Goal: Transaction & Acquisition: Purchase product/service

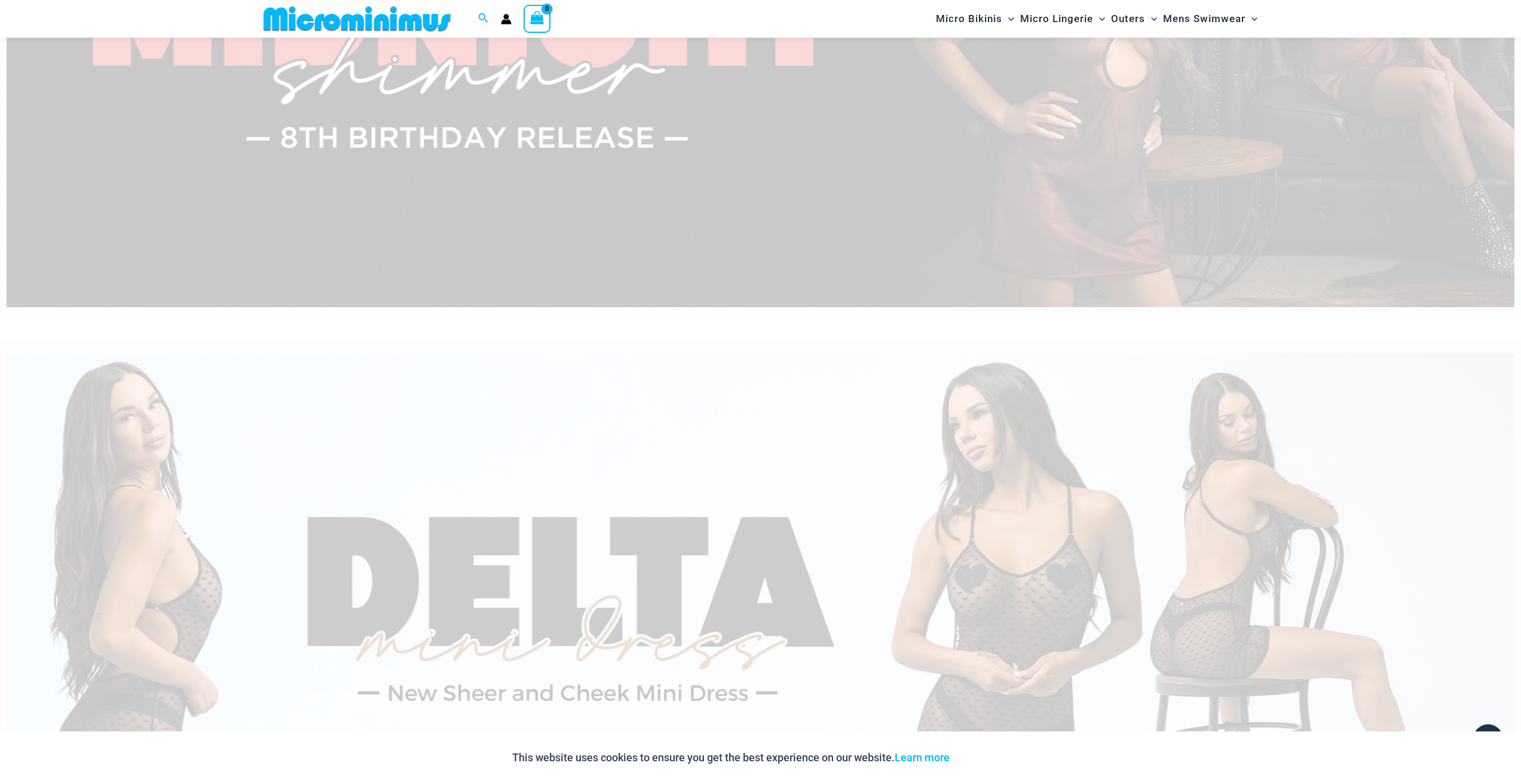
scroll to position [82, 0]
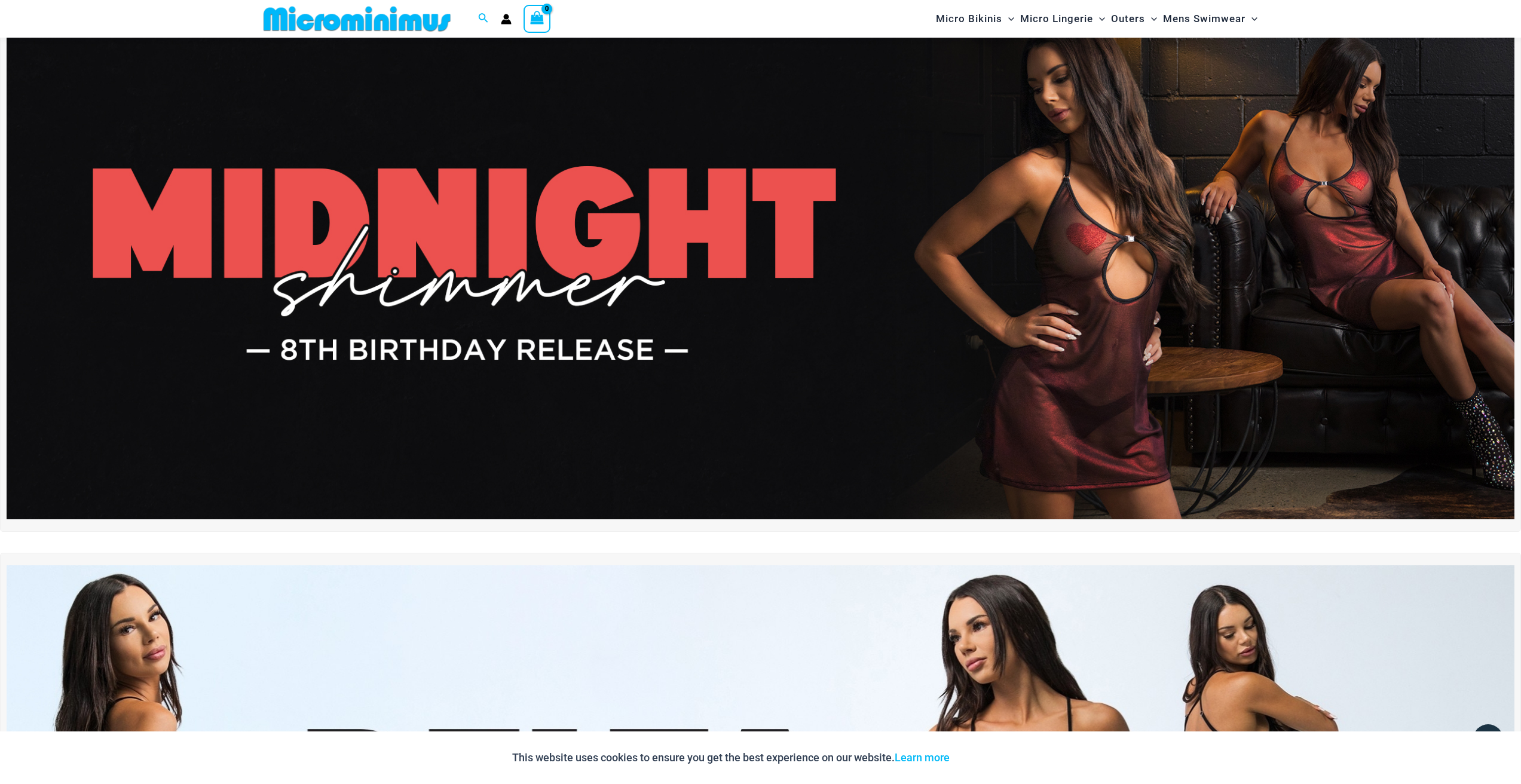
click at [484, 288] on img at bounding box center [760, 263] width 1508 height 512
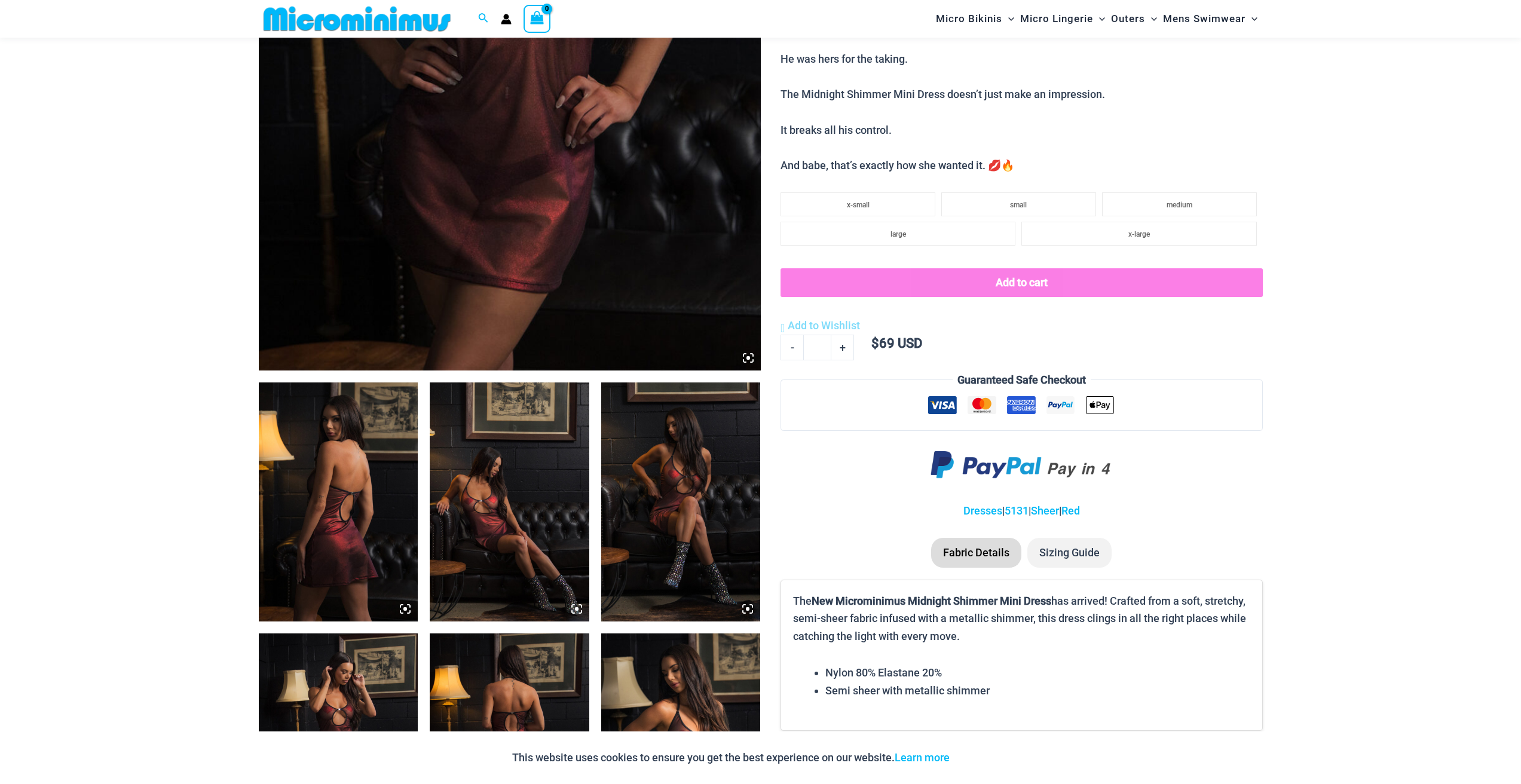
scroll to position [607, 0]
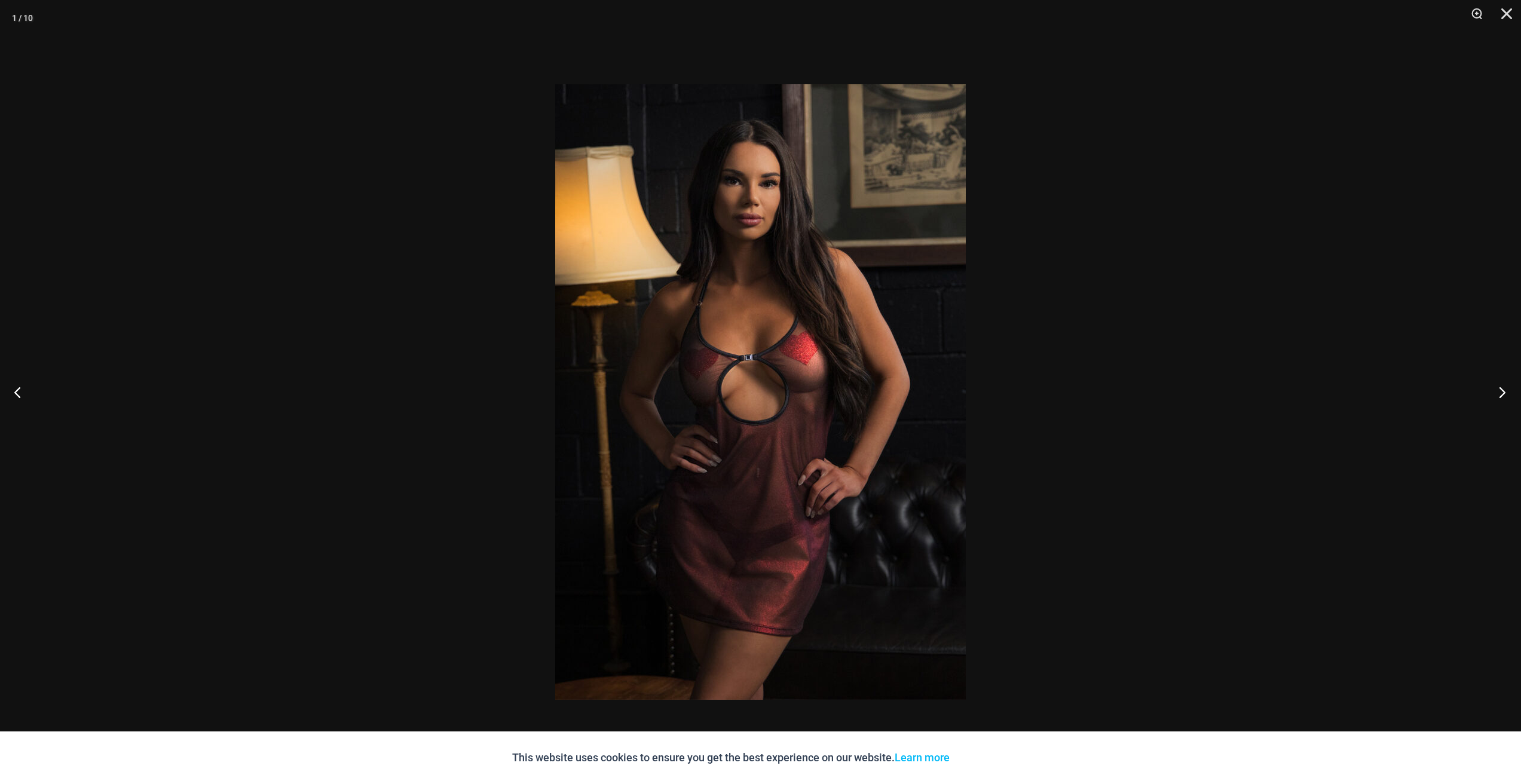
click at [1507, 391] on button "Next" at bounding box center [1499, 391] width 45 height 60
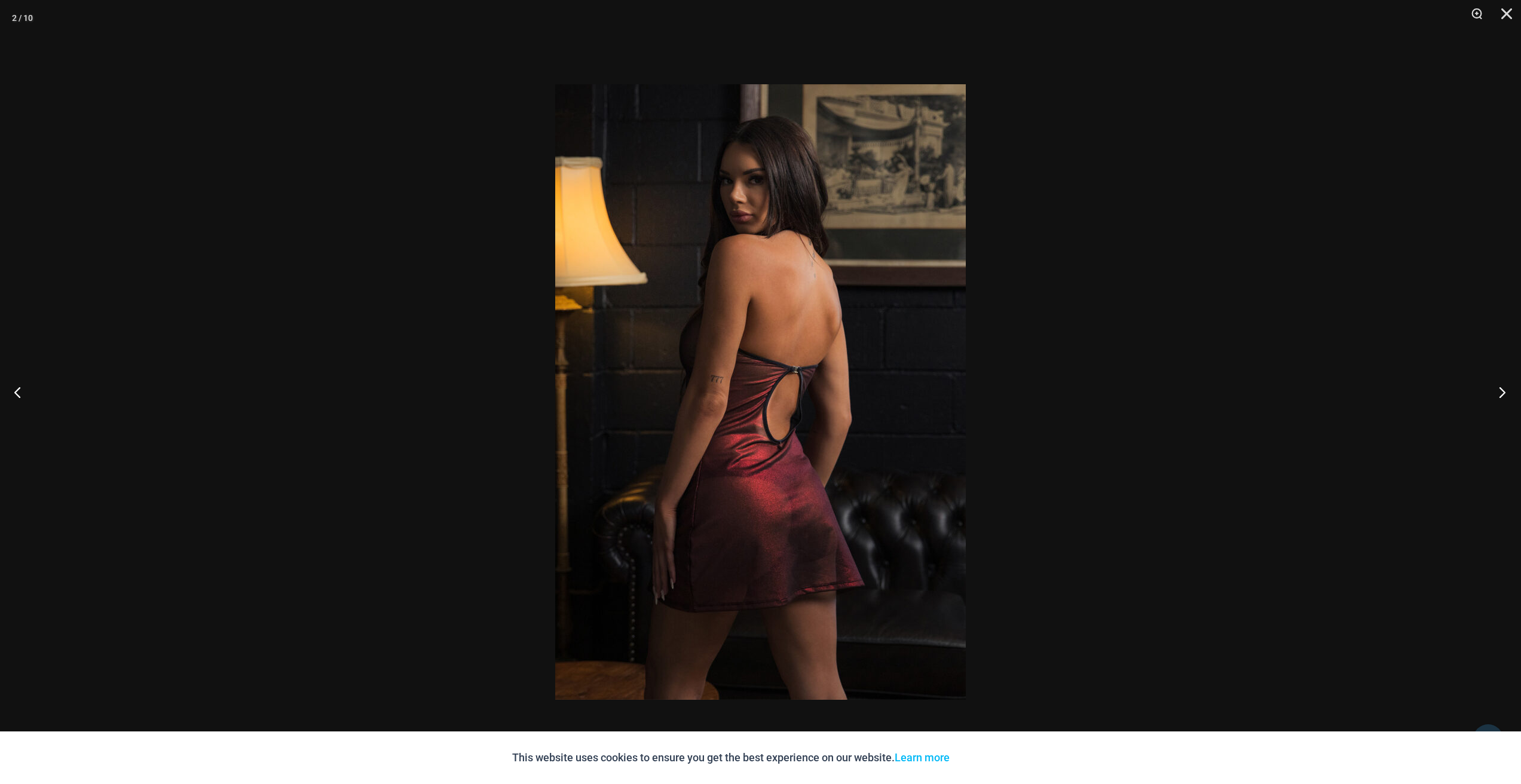
click at [1507, 391] on button "Next" at bounding box center [1499, 391] width 45 height 60
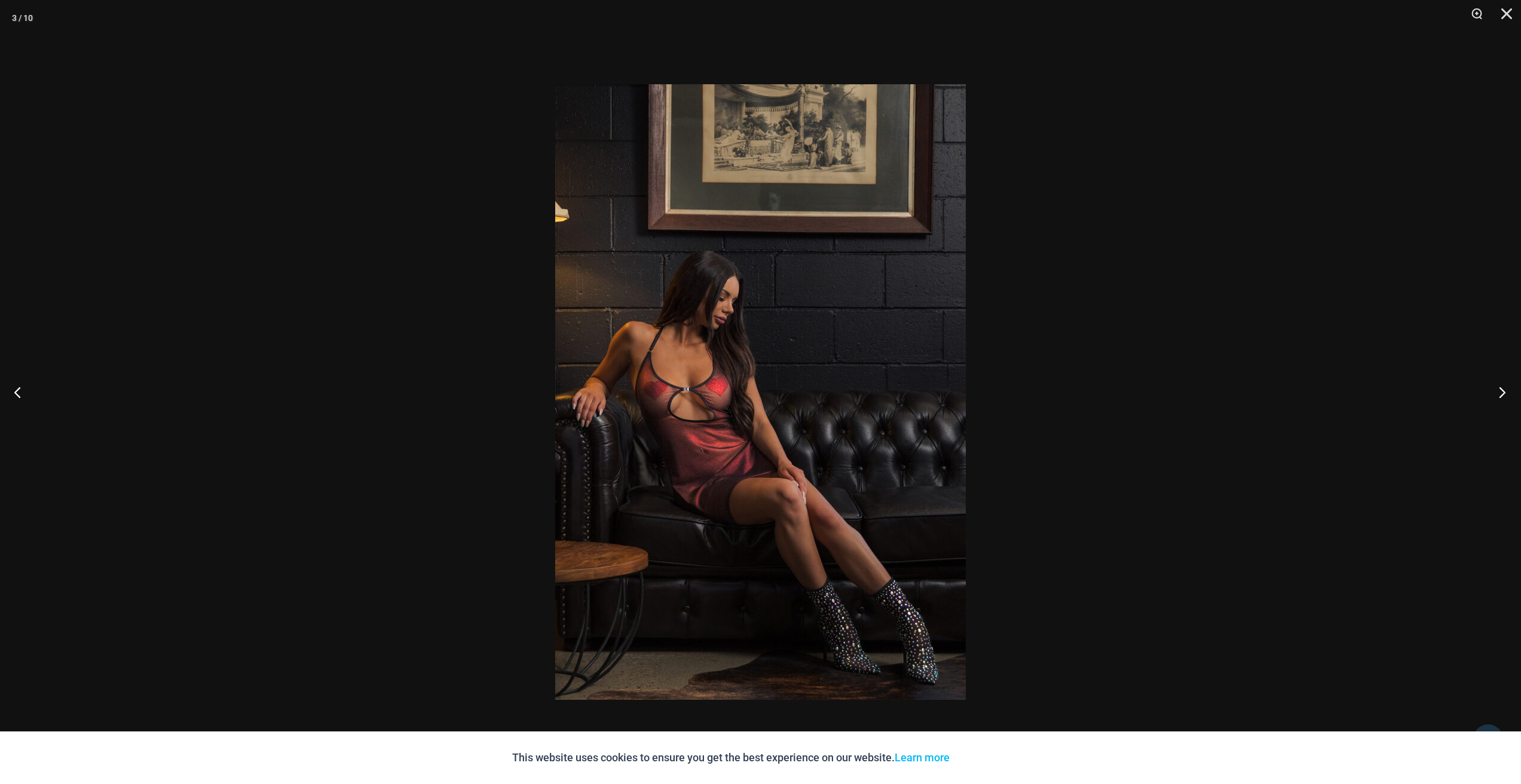
click at [1507, 391] on button "Next" at bounding box center [1499, 391] width 45 height 60
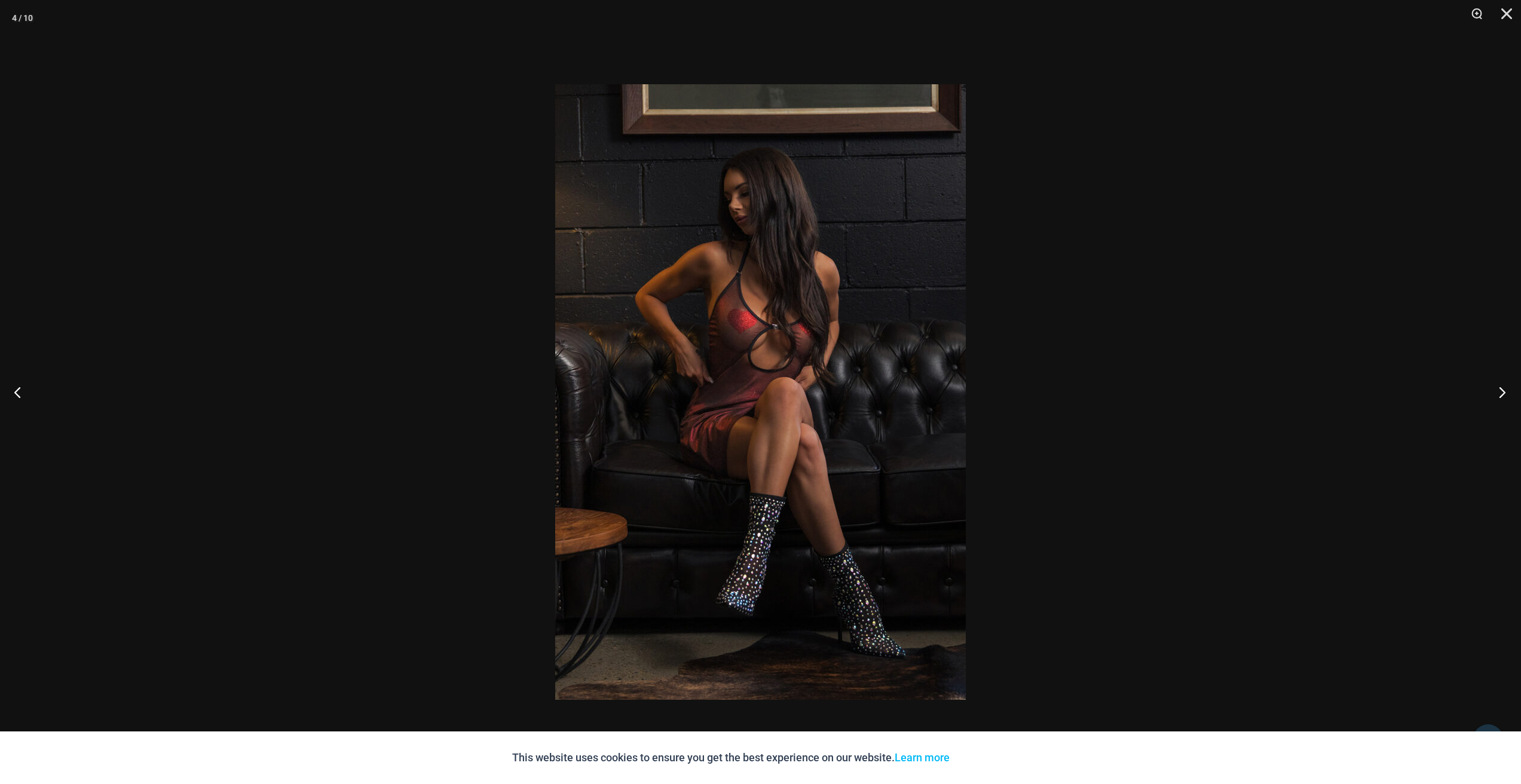
click at [1507, 391] on button "Next" at bounding box center [1499, 391] width 45 height 60
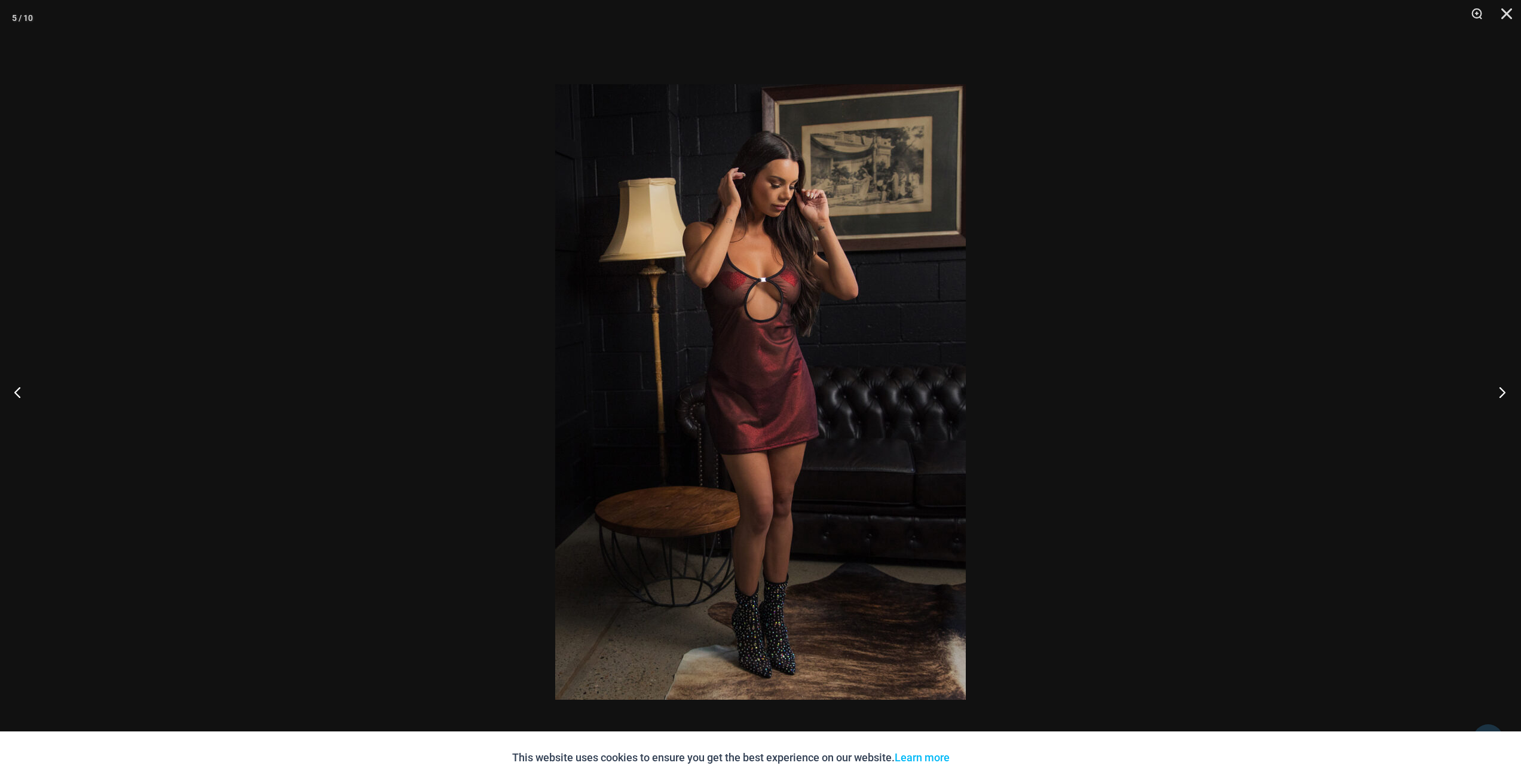
click at [1507, 391] on button "Next" at bounding box center [1499, 391] width 45 height 60
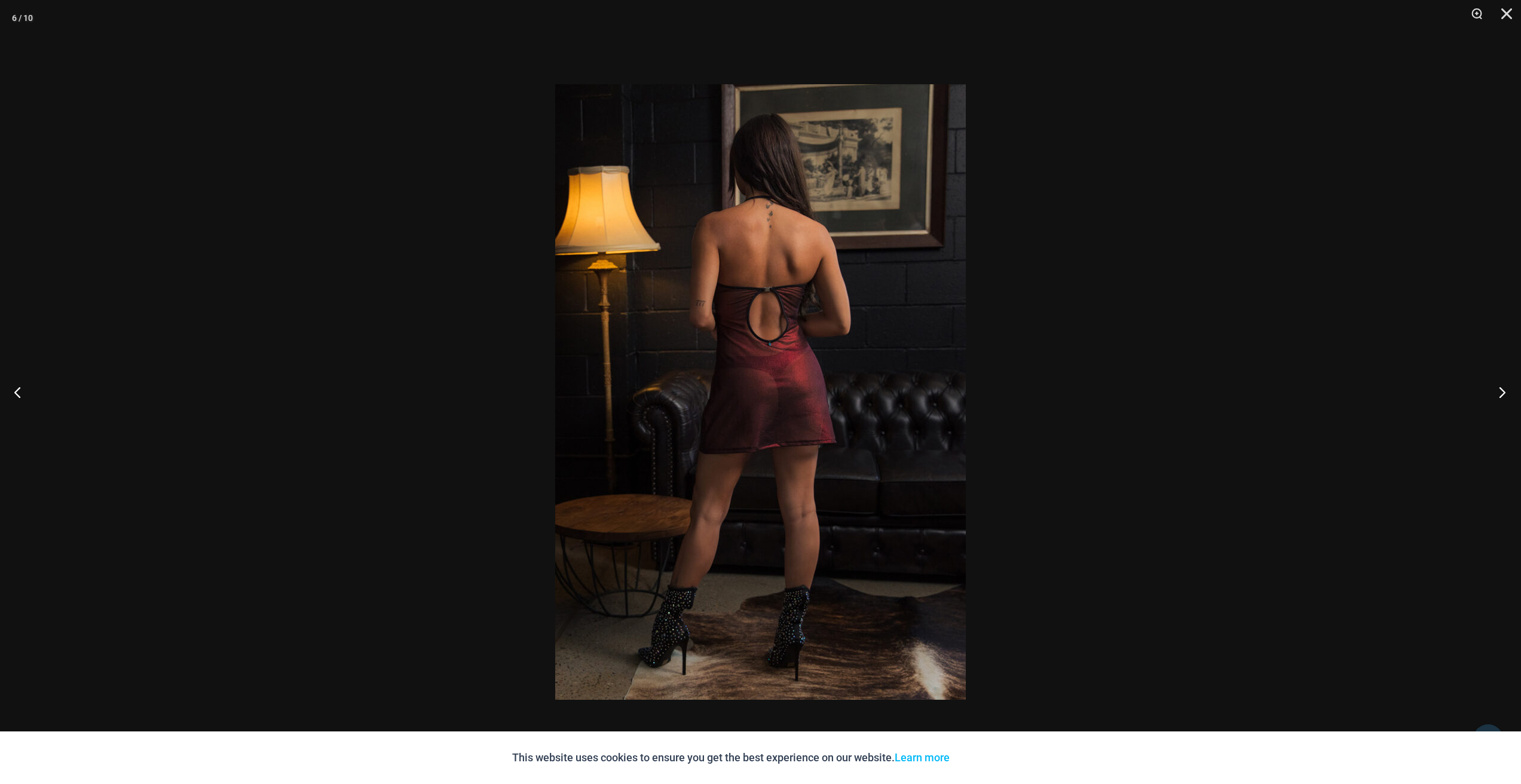
click at [1507, 391] on button "Next" at bounding box center [1499, 391] width 45 height 60
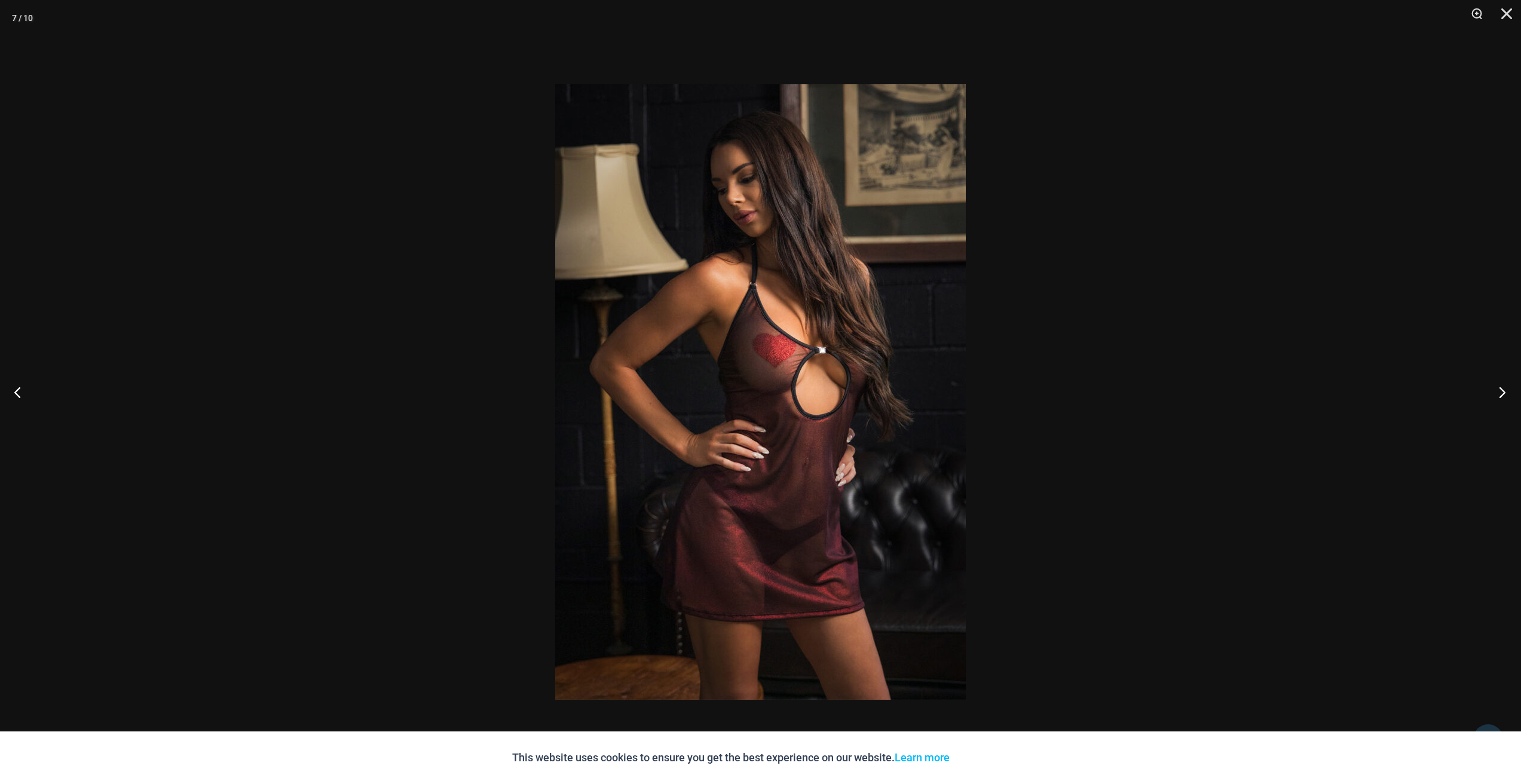
click at [1507, 391] on button "Next" at bounding box center [1499, 391] width 45 height 60
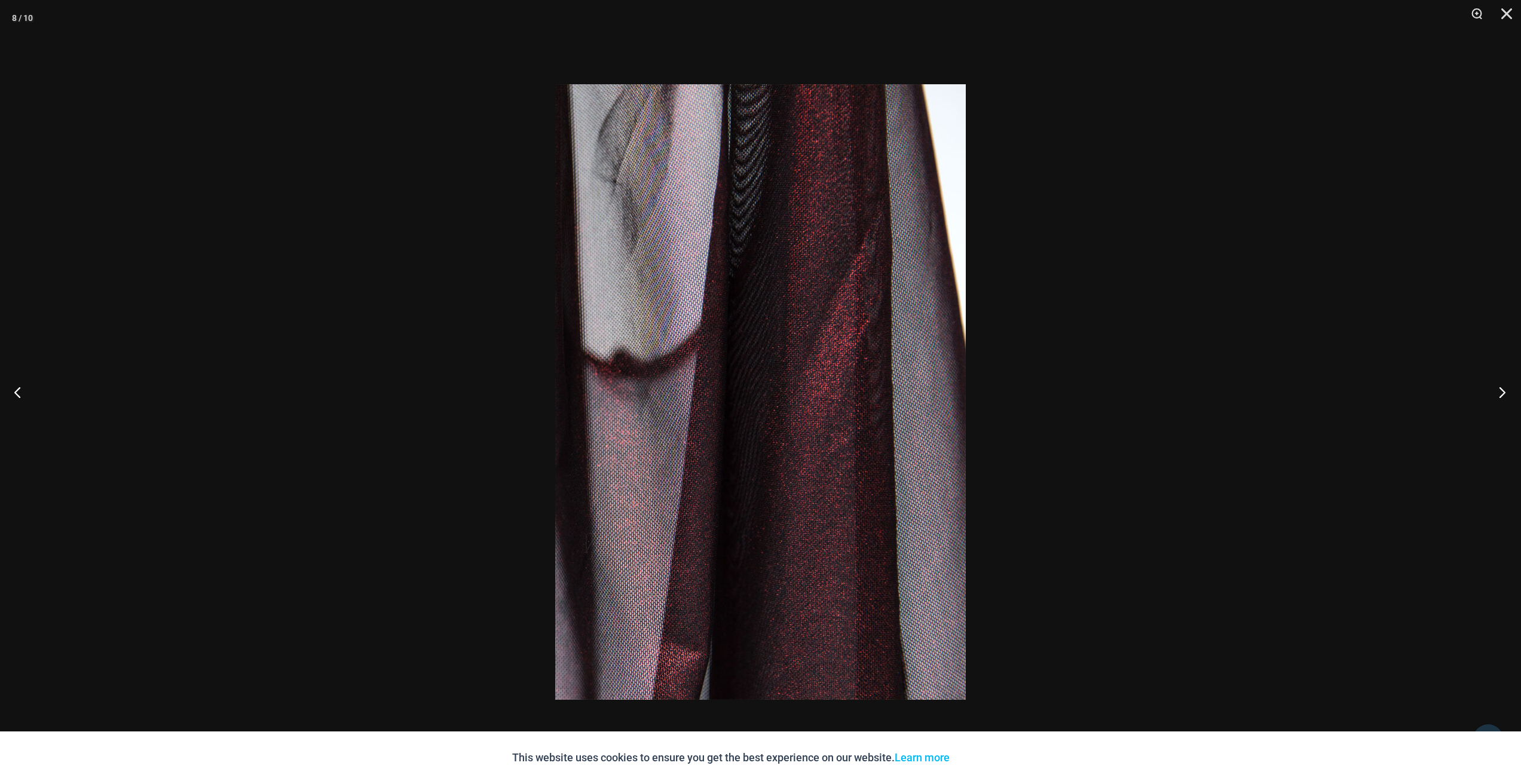
click at [1507, 391] on button "Next" at bounding box center [1499, 391] width 45 height 60
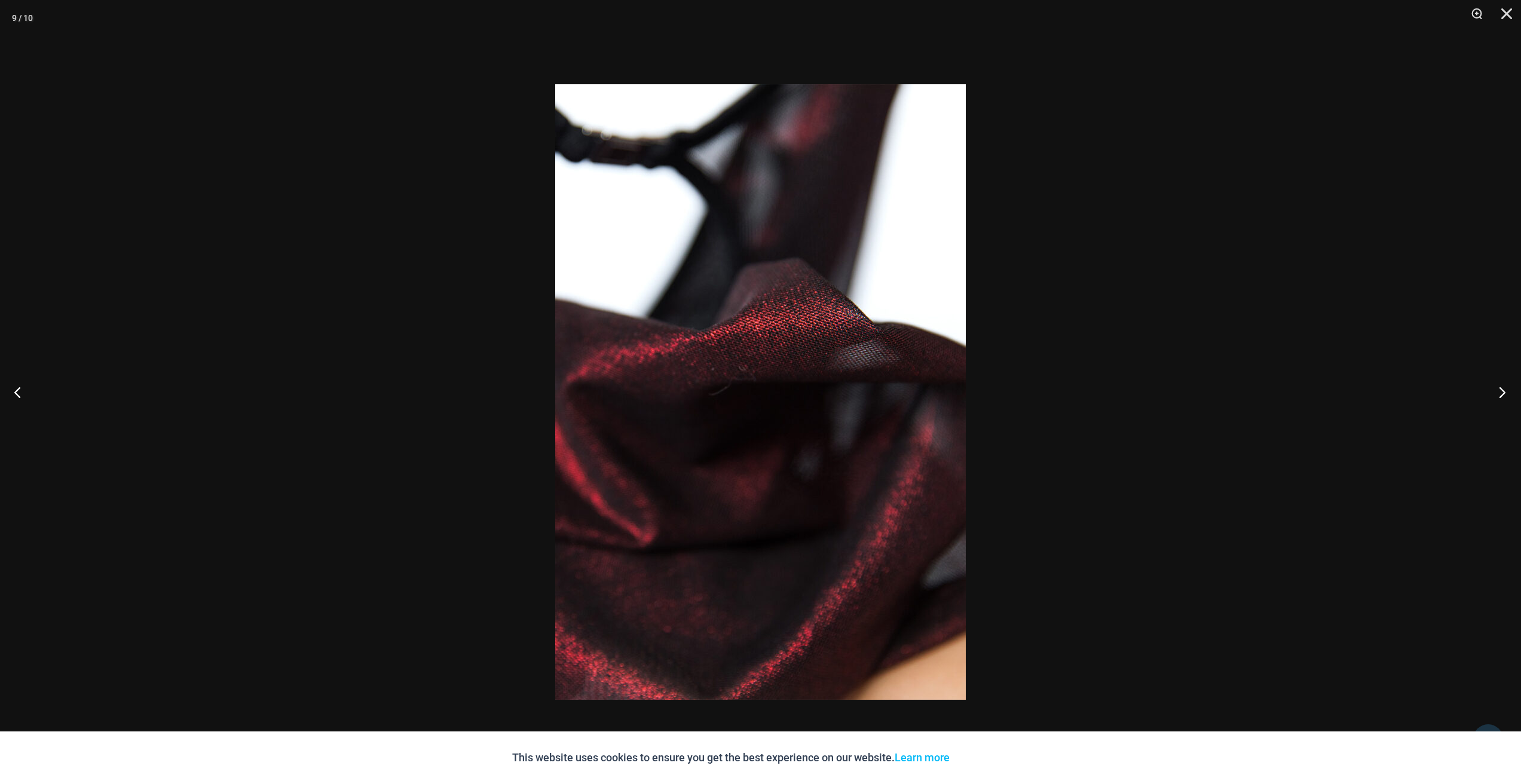
click at [1507, 391] on button "Next" at bounding box center [1499, 391] width 45 height 60
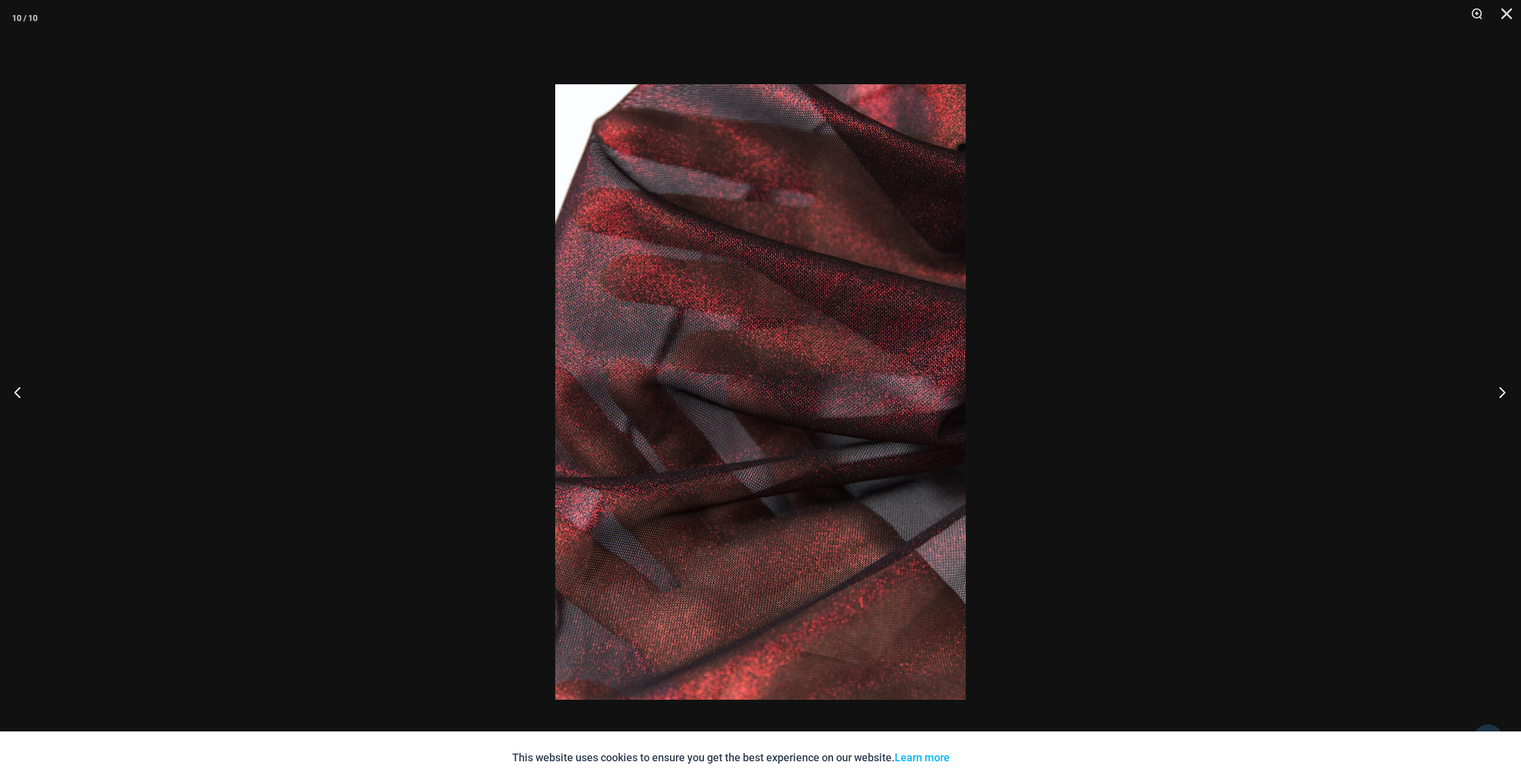
click at [1507, 391] on button "Next" at bounding box center [1499, 391] width 45 height 60
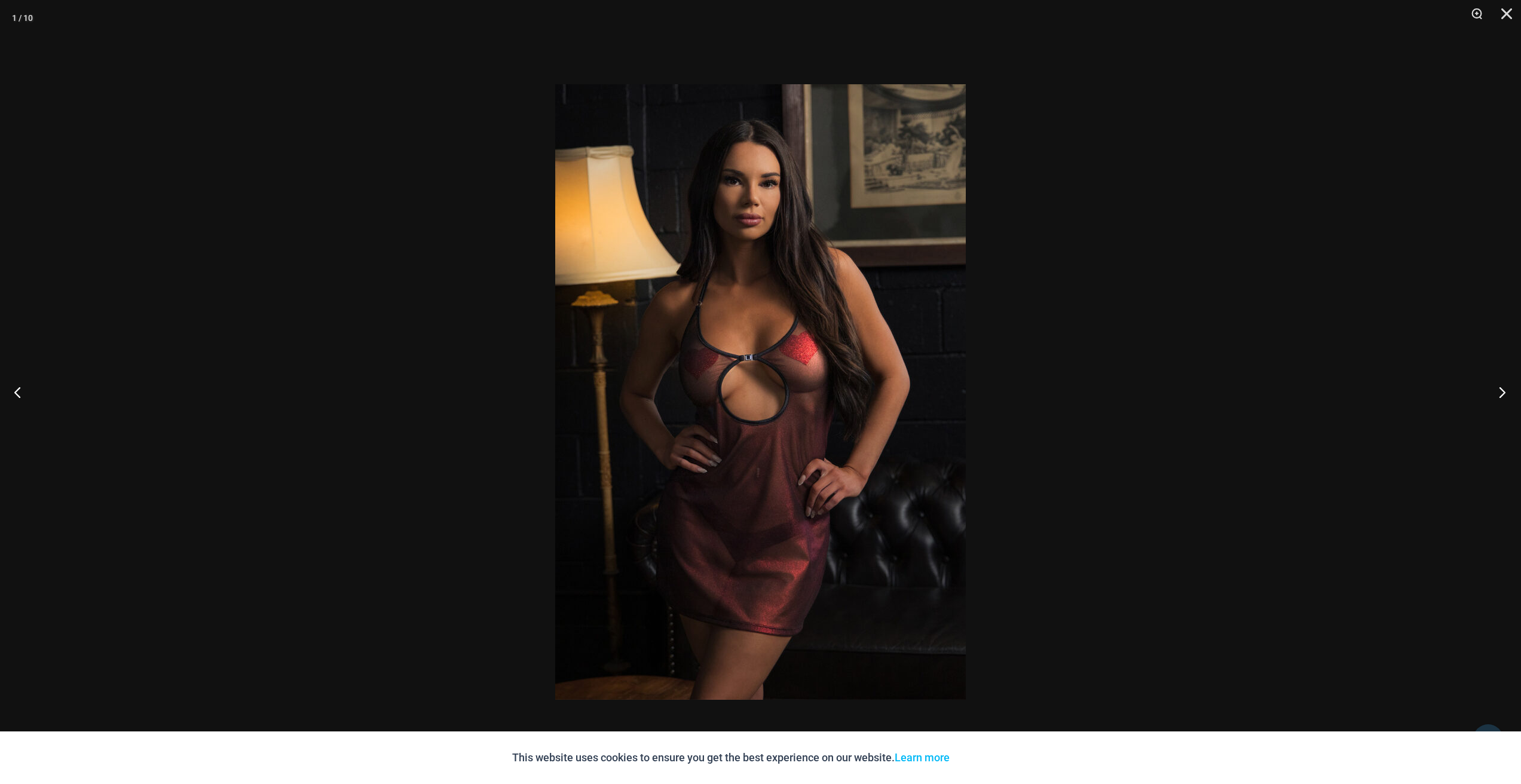
click at [1507, 391] on button "Next" at bounding box center [1499, 391] width 45 height 60
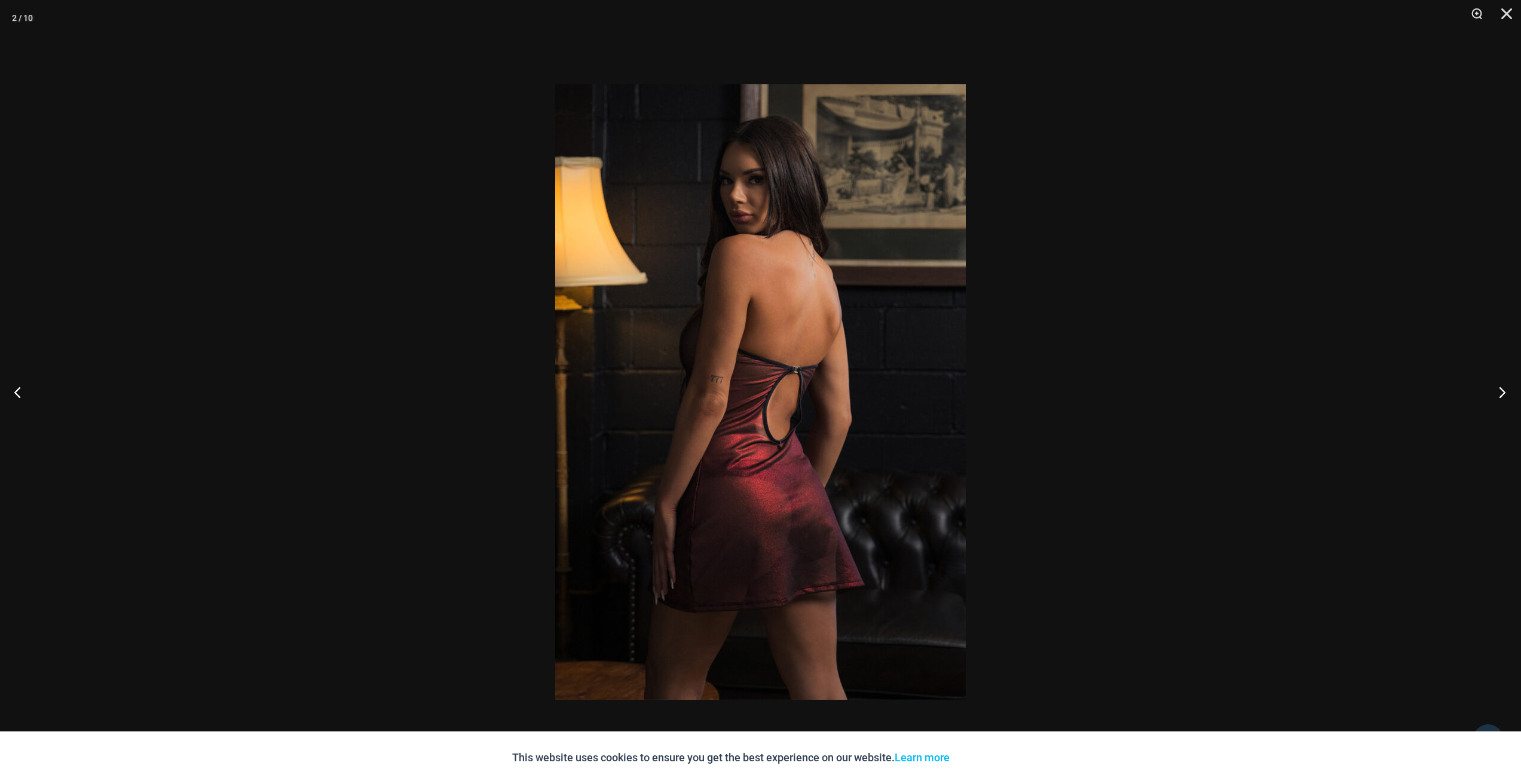
click at [1507, 391] on button "Next" at bounding box center [1499, 391] width 45 height 60
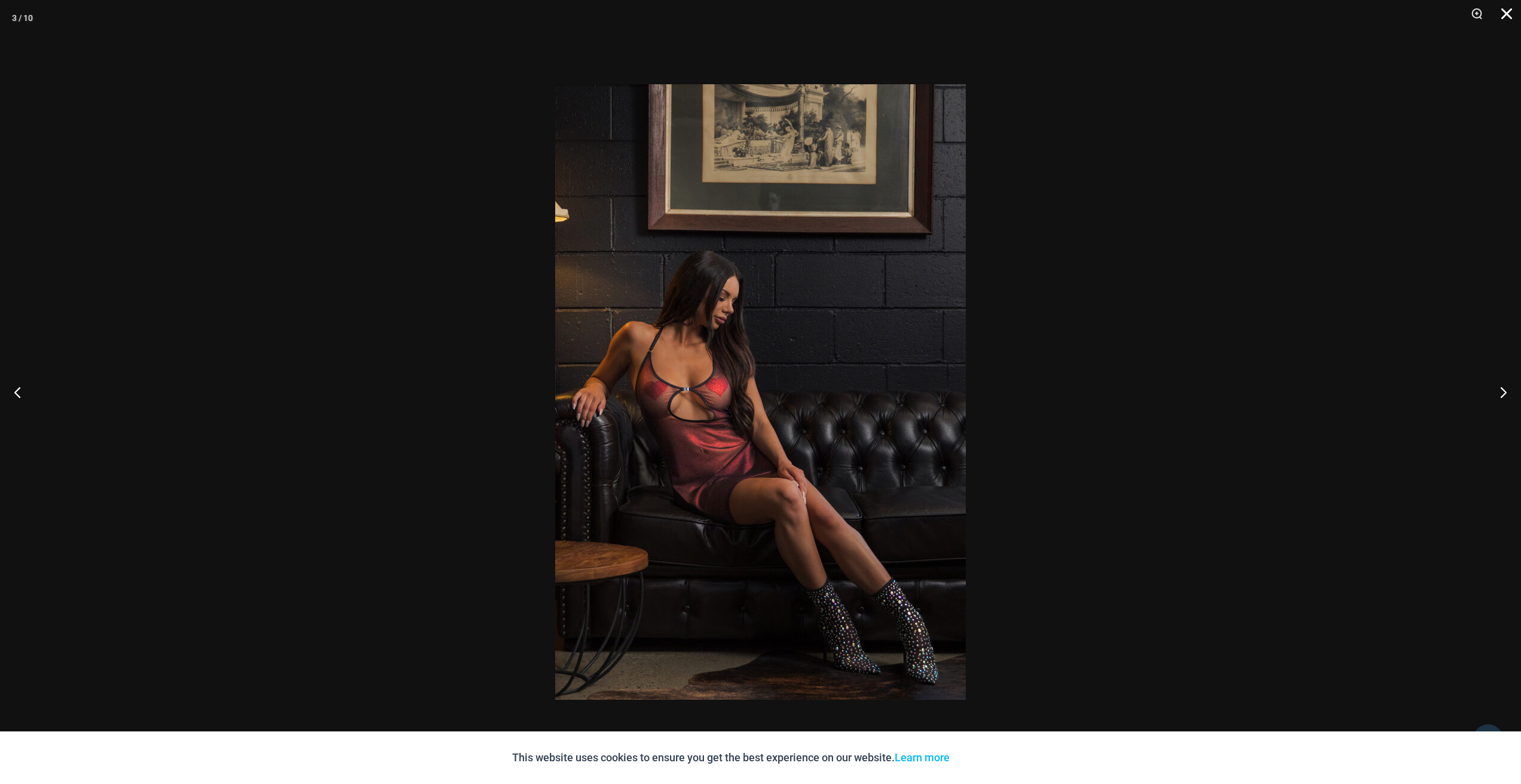
click at [1508, 11] on button "Close" at bounding box center [1502, 18] width 30 height 36
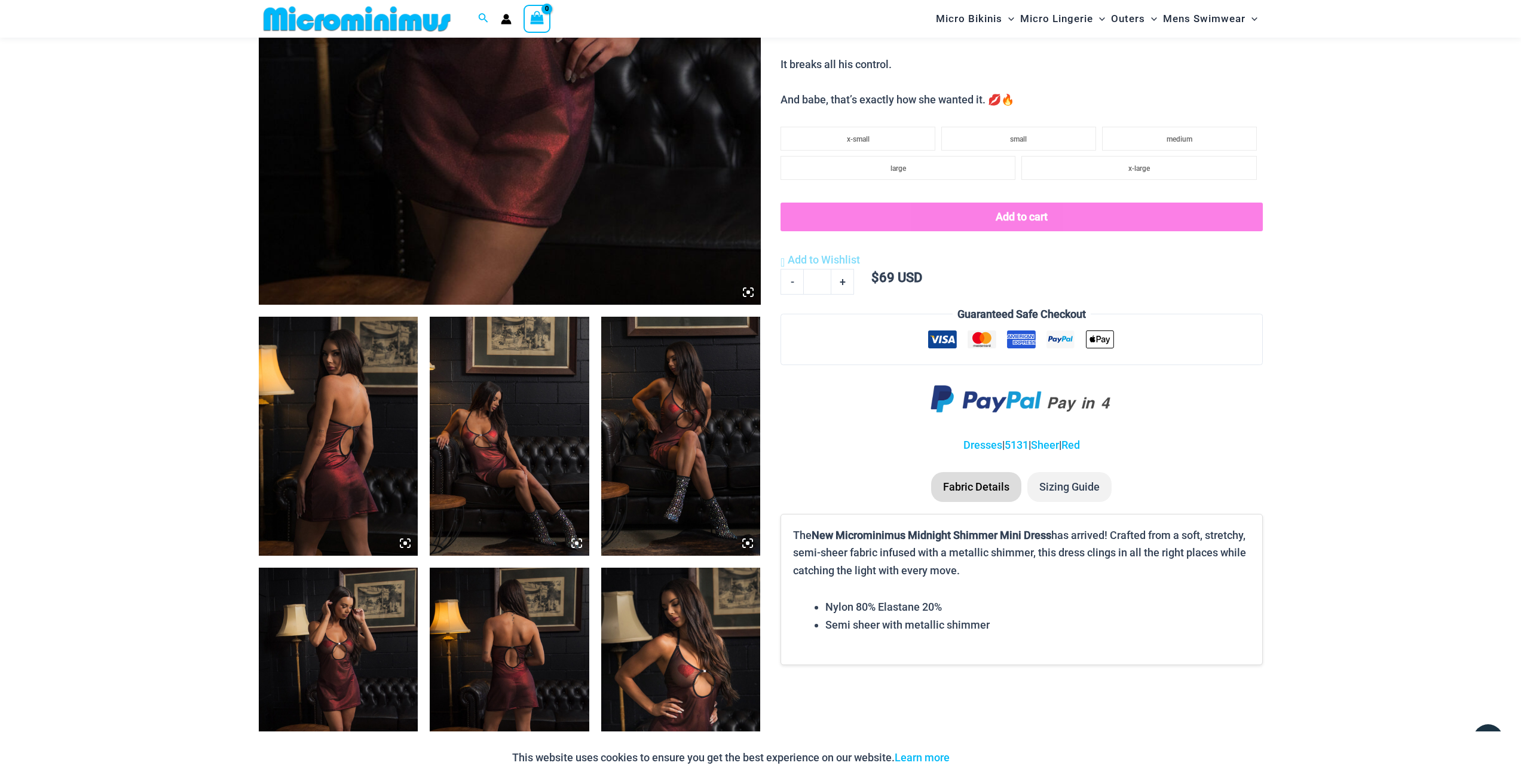
scroll to position [0, 0]
